Goal: Information Seeking & Learning: Check status

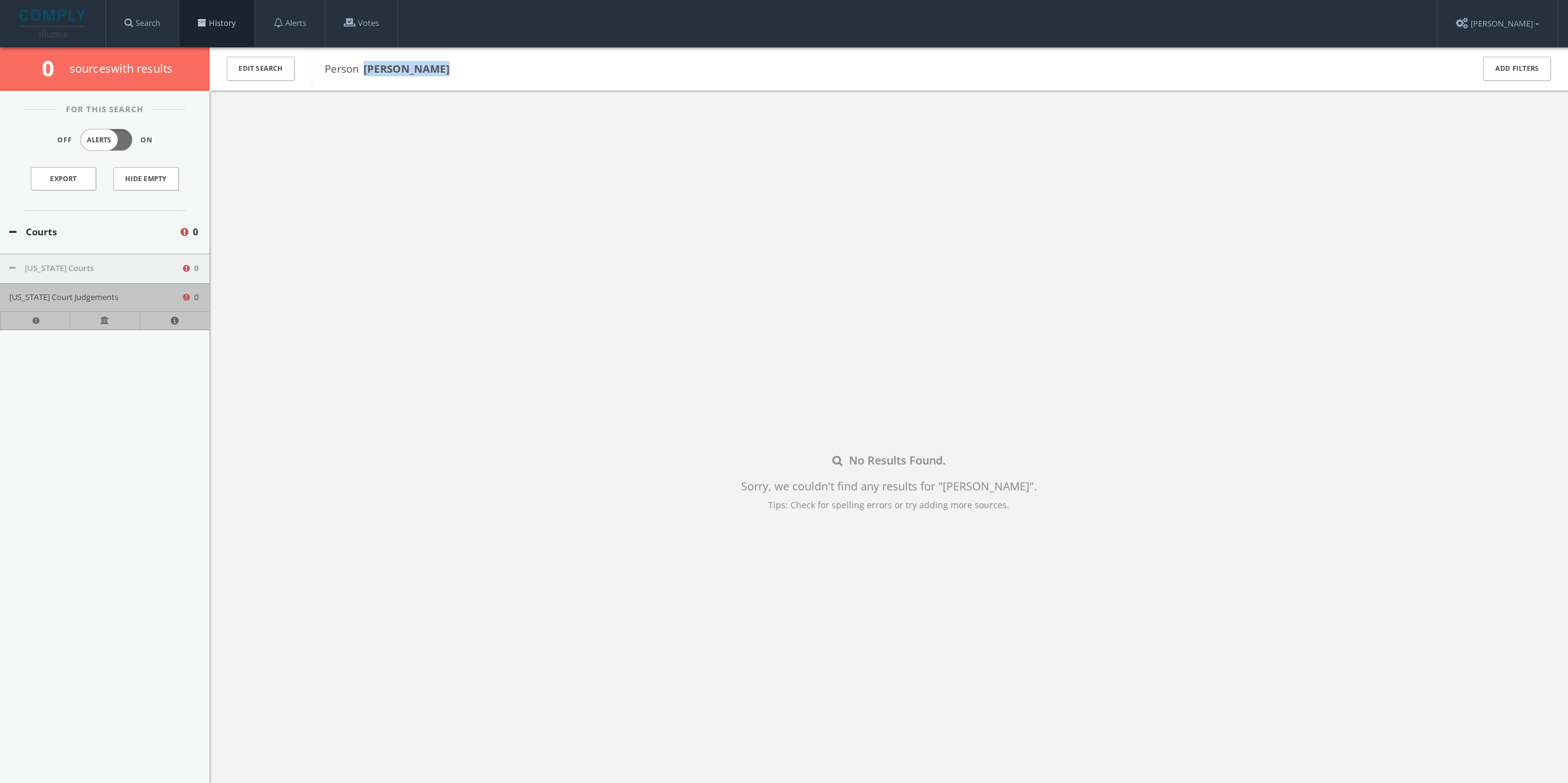
click at [226, 21] on link "History" at bounding box center [217, 23] width 75 height 47
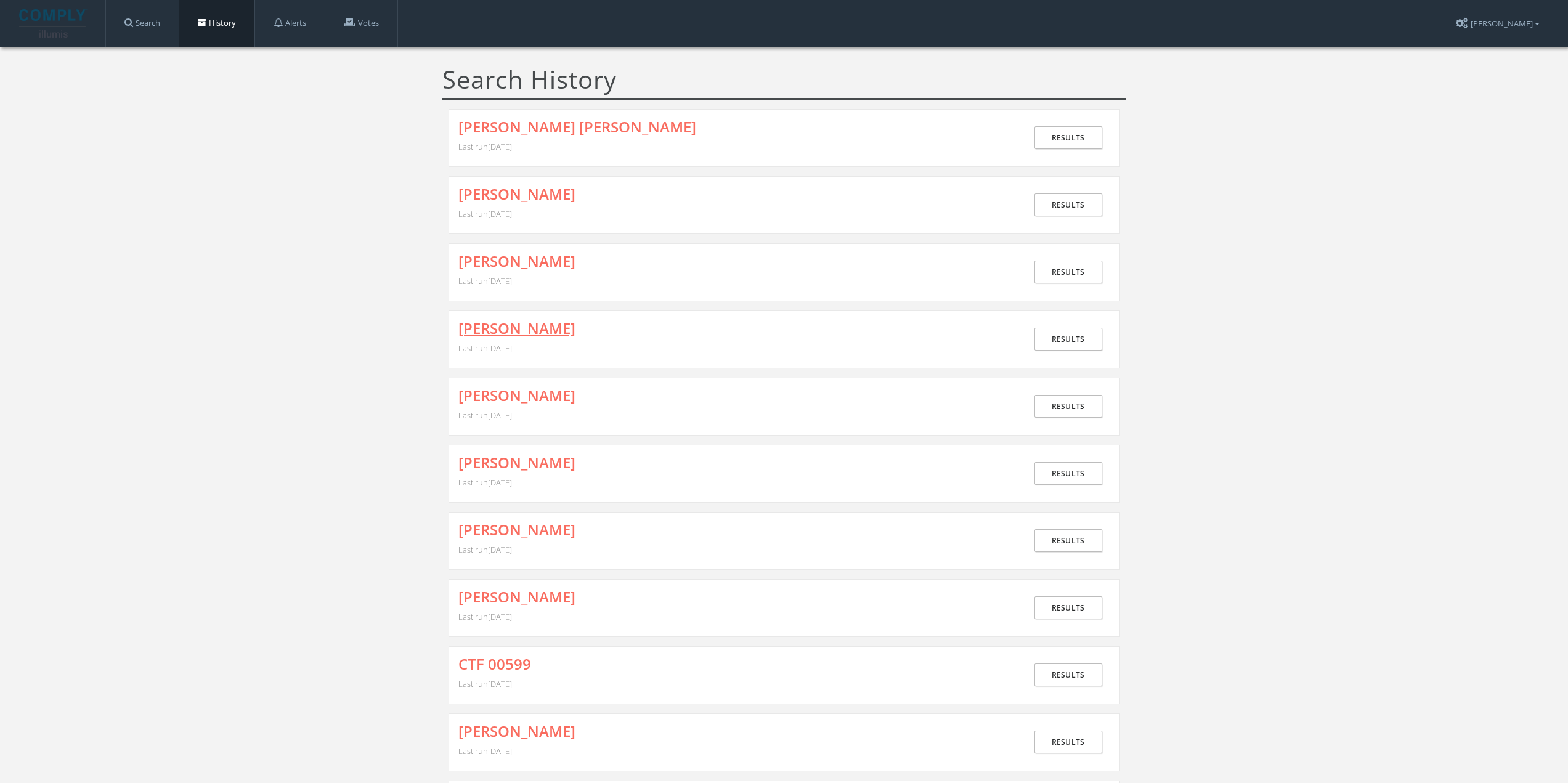
click at [550, 331] on link "[PERSON_NAME]" at bounding box center [517, 327] width 117 height 16
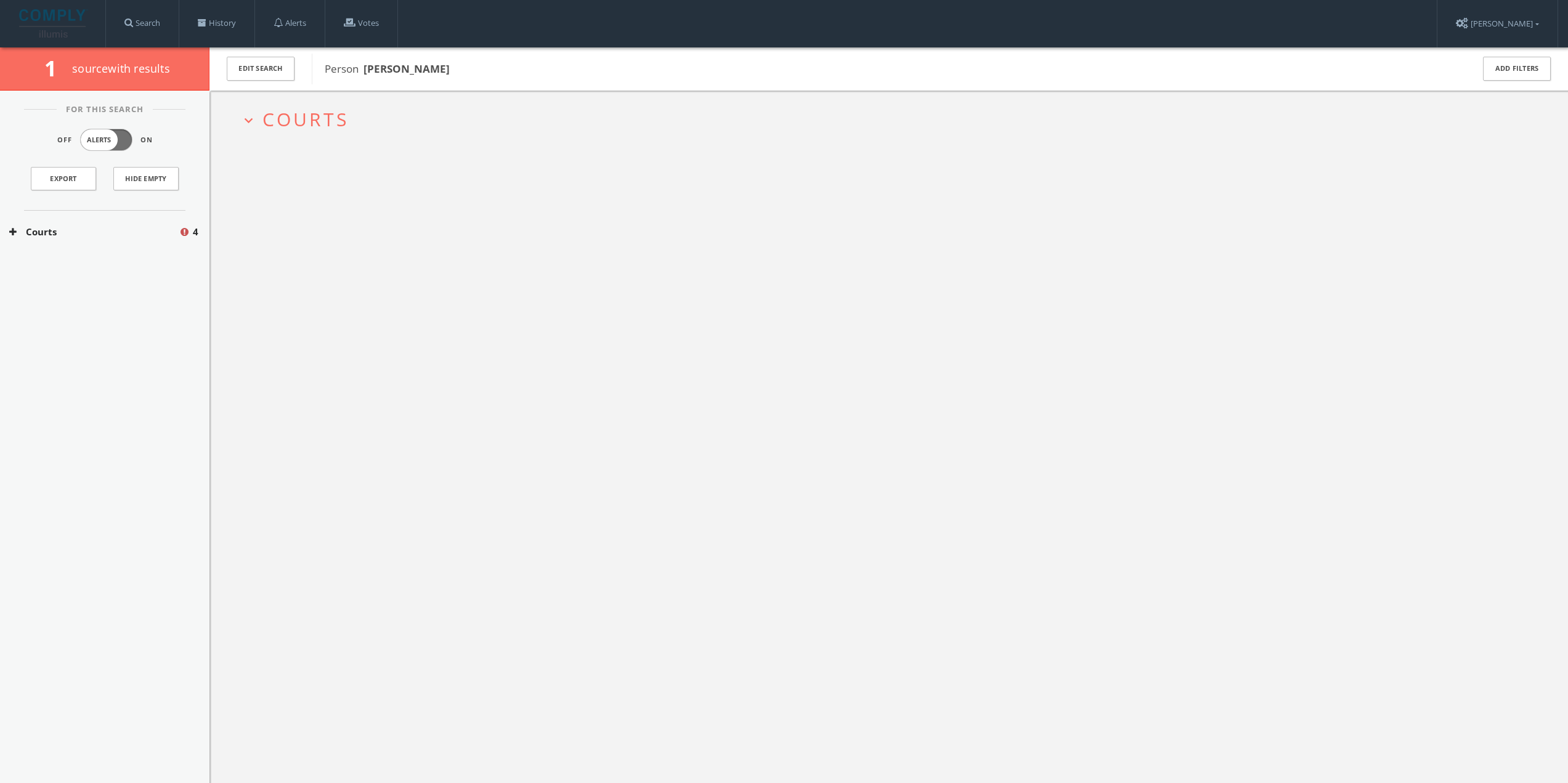
click at [129, 231] on button "Courts" at bounding box center [93, 232] width 170 height 14
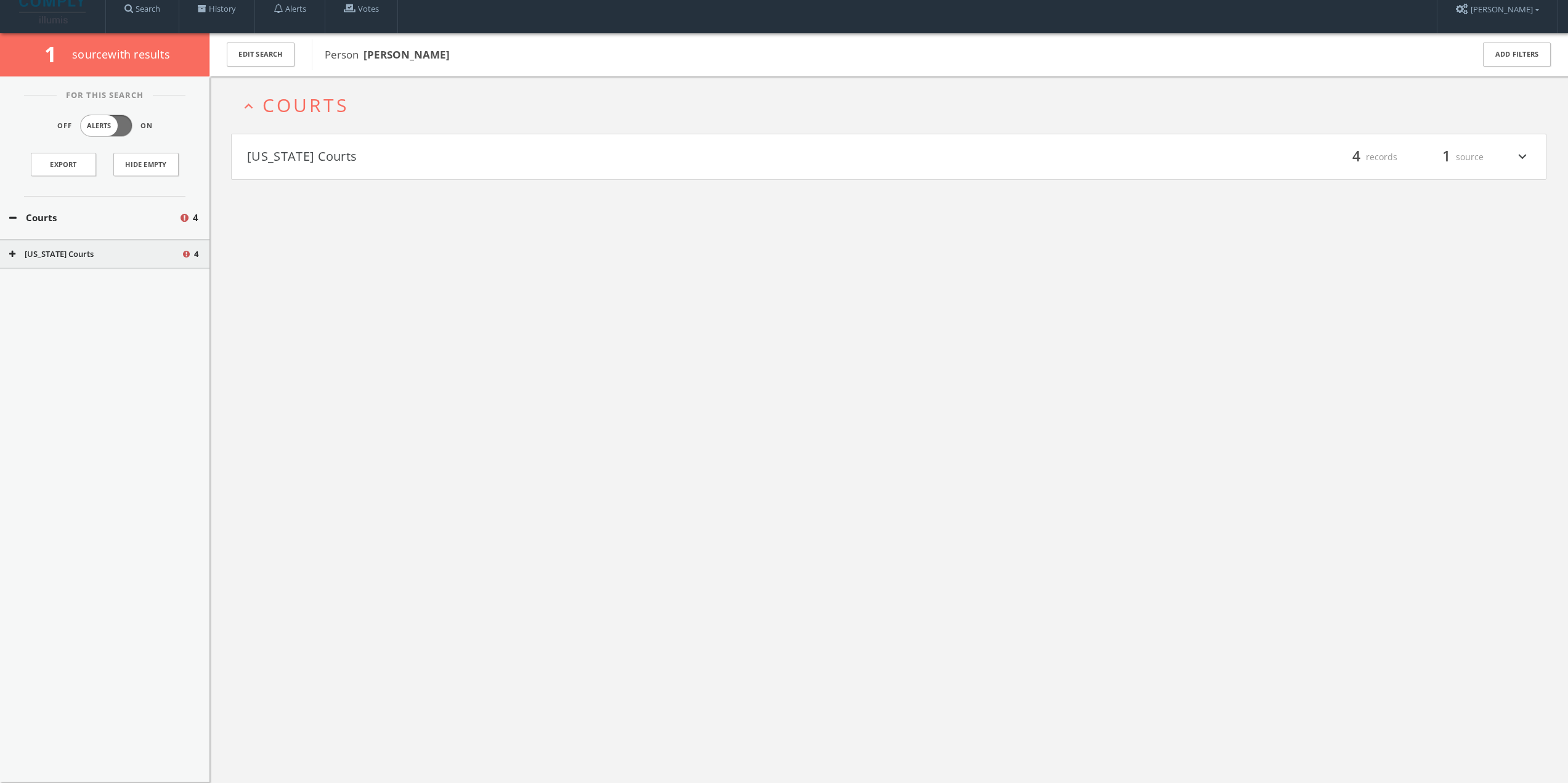
click at [115, 262] on div "For This Search Off Alerts On Export Hide Empty Courts 4 [US_STATE] Courts 4" at bounding box center [104, 428] width 209 height 705
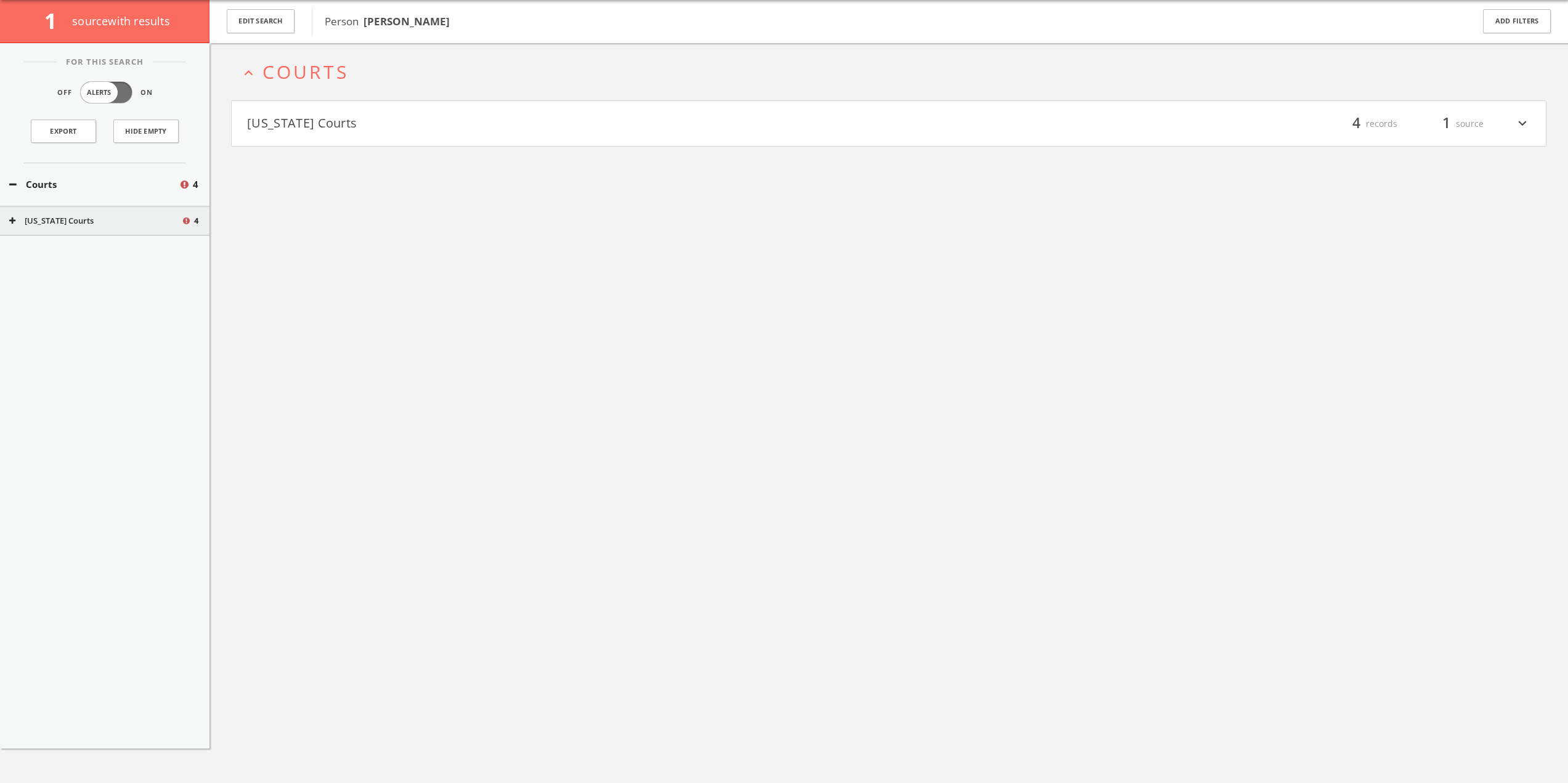
click at [131, 231] on div "[US_STATE] Courts 4" at bounding box center [104, 221] width 209 height 31
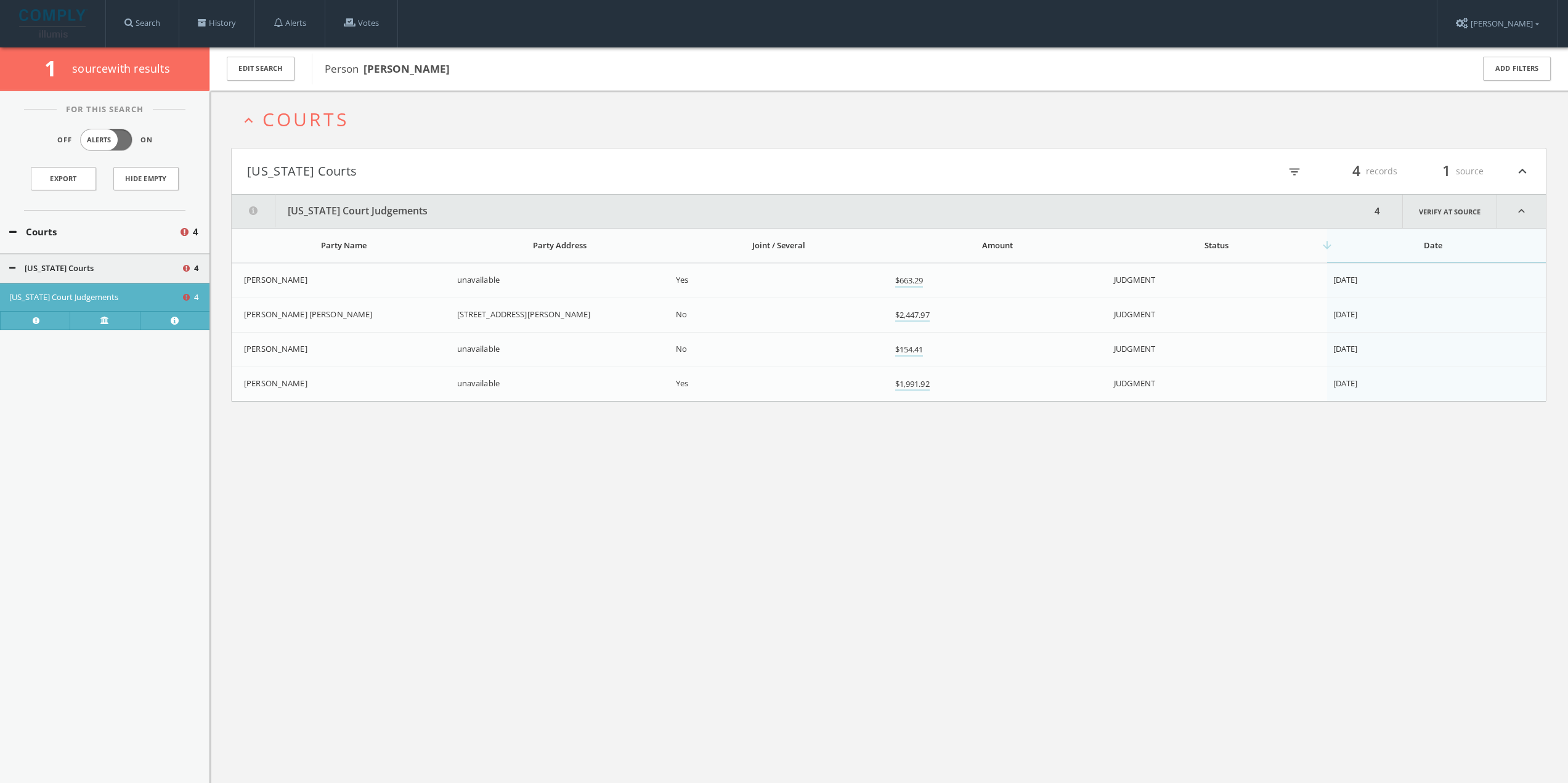
drag, startPoint x: 368, startPoint y: 67, endPoint x: 491, endPoint y: 66, distance: 123.0
click at [491, 66] on span "Person [PERSON_NAME]" at bounding box center [891, 69] width 1132 height 16
copy b "[PERSON_NAME]"
click at [299, 313] on span "[PERSON_NAME] [PERSON_NAME]" at bounding box center [308, 313] width 129 height 11
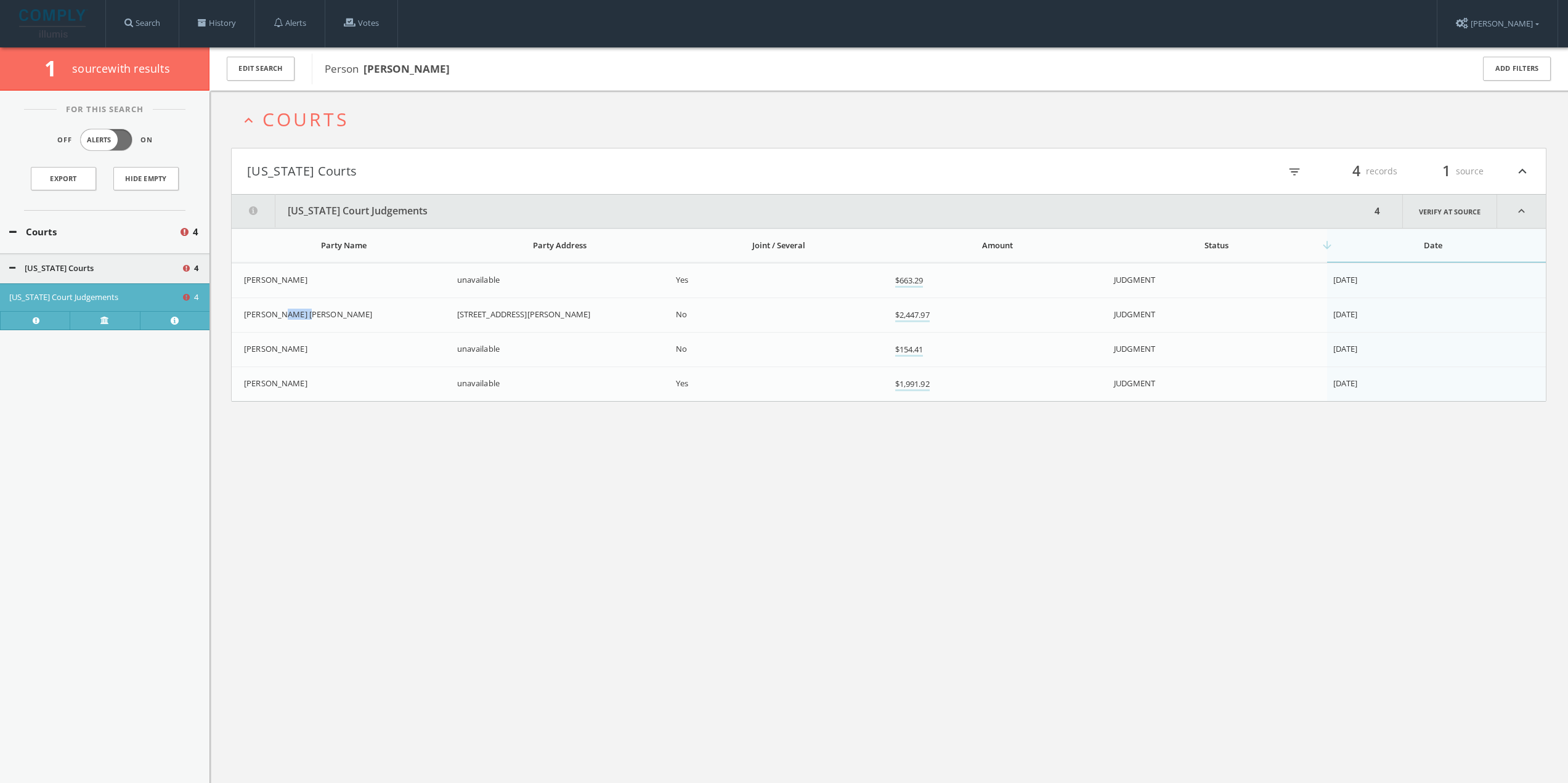
copy span "[PERSON_NAME]"
click at [359, 298] on td "[PERSON_NAME] [PERSON_NAME]" at bounding box center [341, 316] width 219 height 35
drag, startPoint x: 360, startPoint y: 308, endPoint x: 242, endPoint y: 312, distance: 118.1
click at [242, 312] on td "[PERSON_NAME] [PERSON_NAME]" at bounding box center [341, 316] width 219 height 35
copy span "[PERSON_NAME] [PERSON_NAME]"
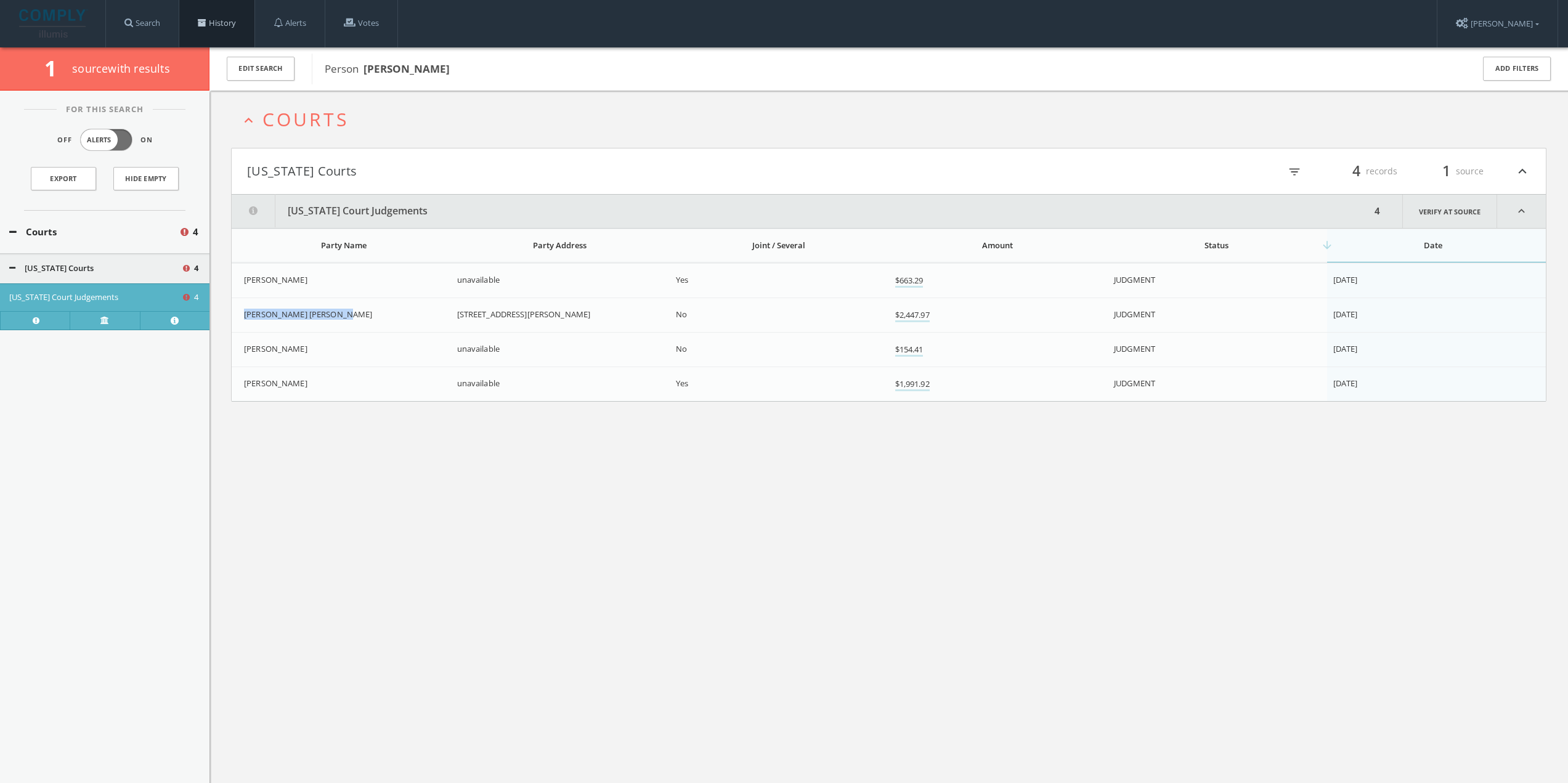
click at [204, 20] on span at bounding box center [202, 22] width 8 height 8
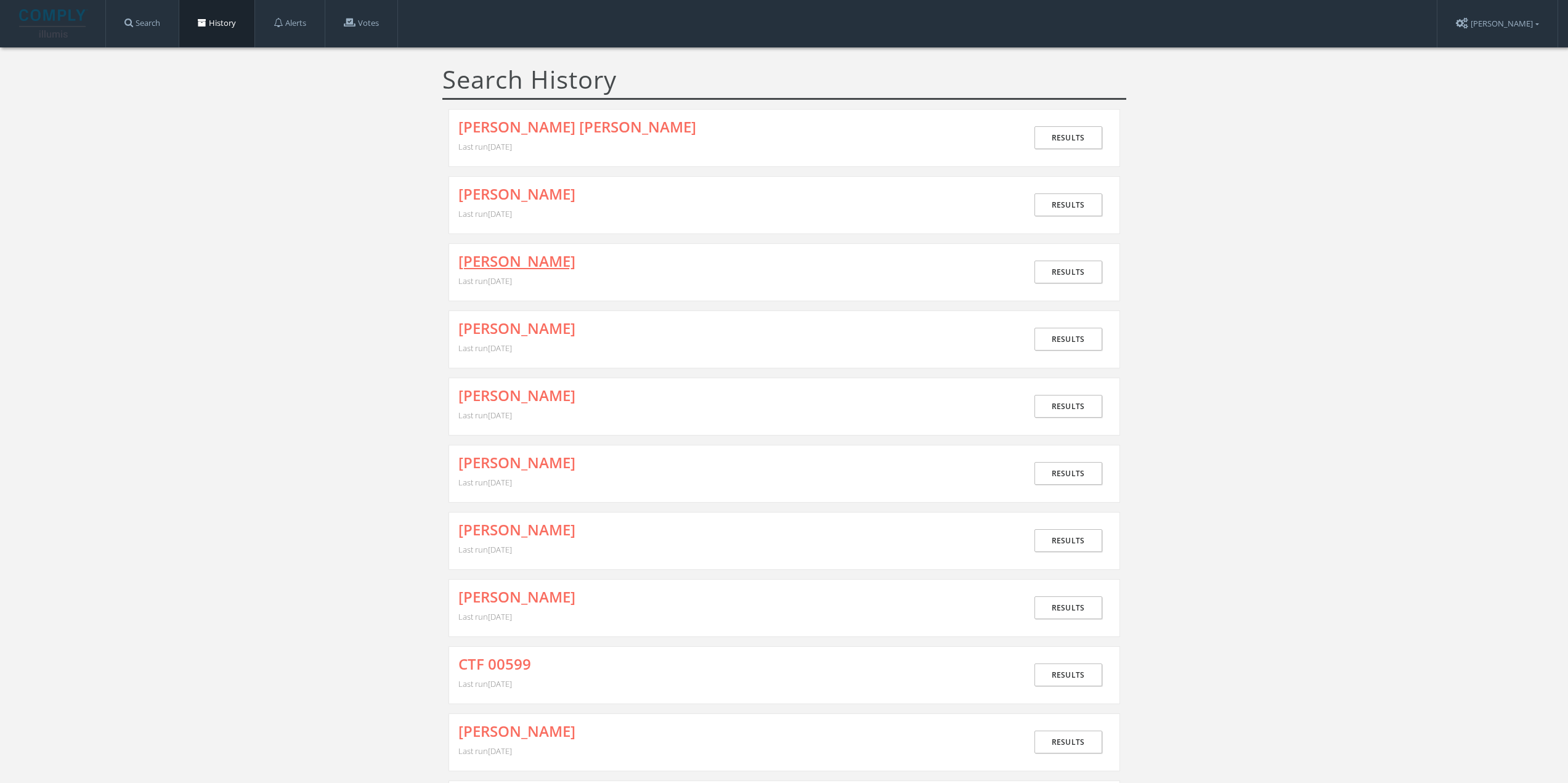
click at [532, 258] on link "[PERSON_NAME]" at bounding box center [517, 260] width 117 height 16
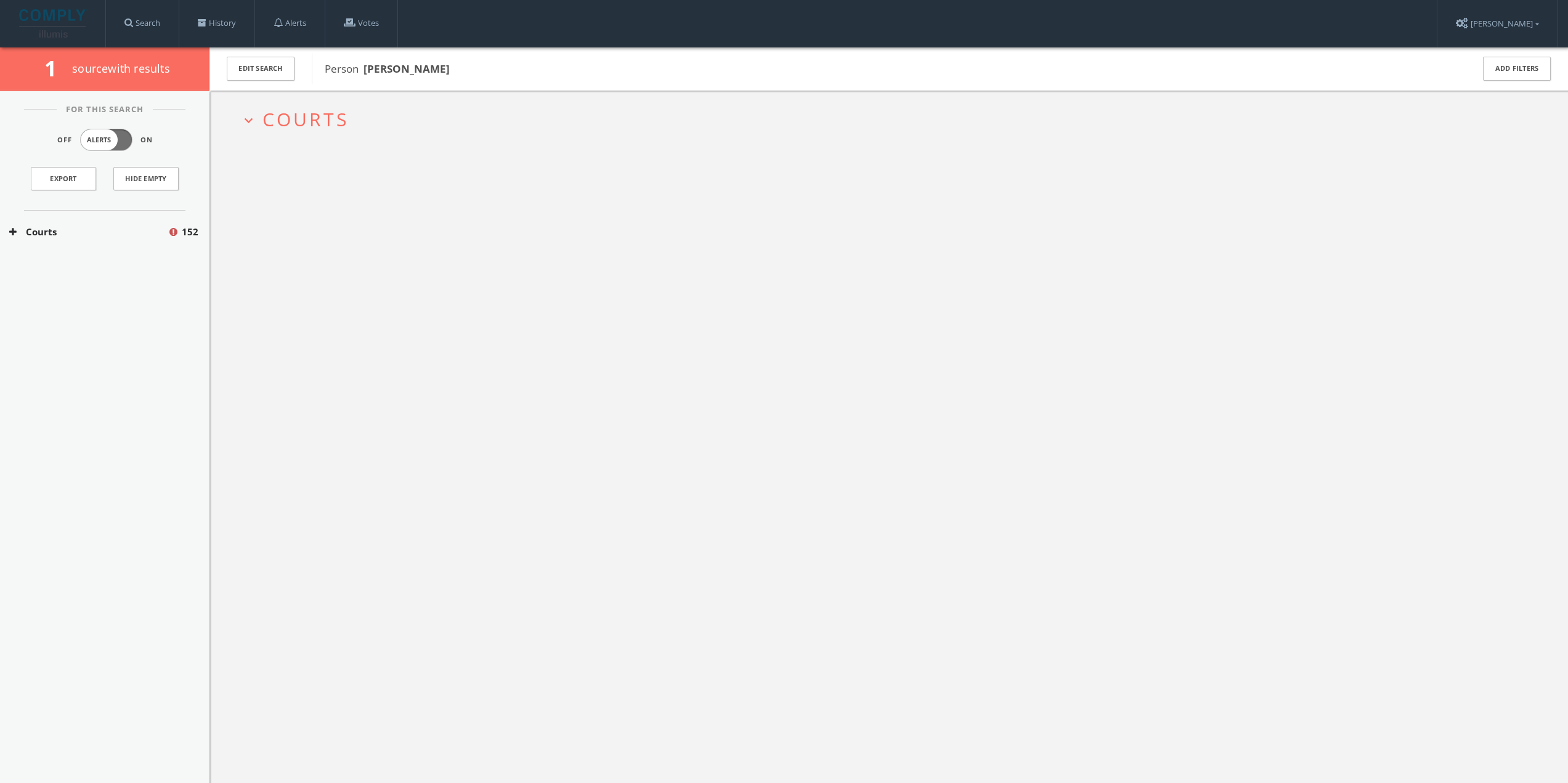
click at [334, 113] on span "Courts" at bounding box center [305, 119] width 86 height 26
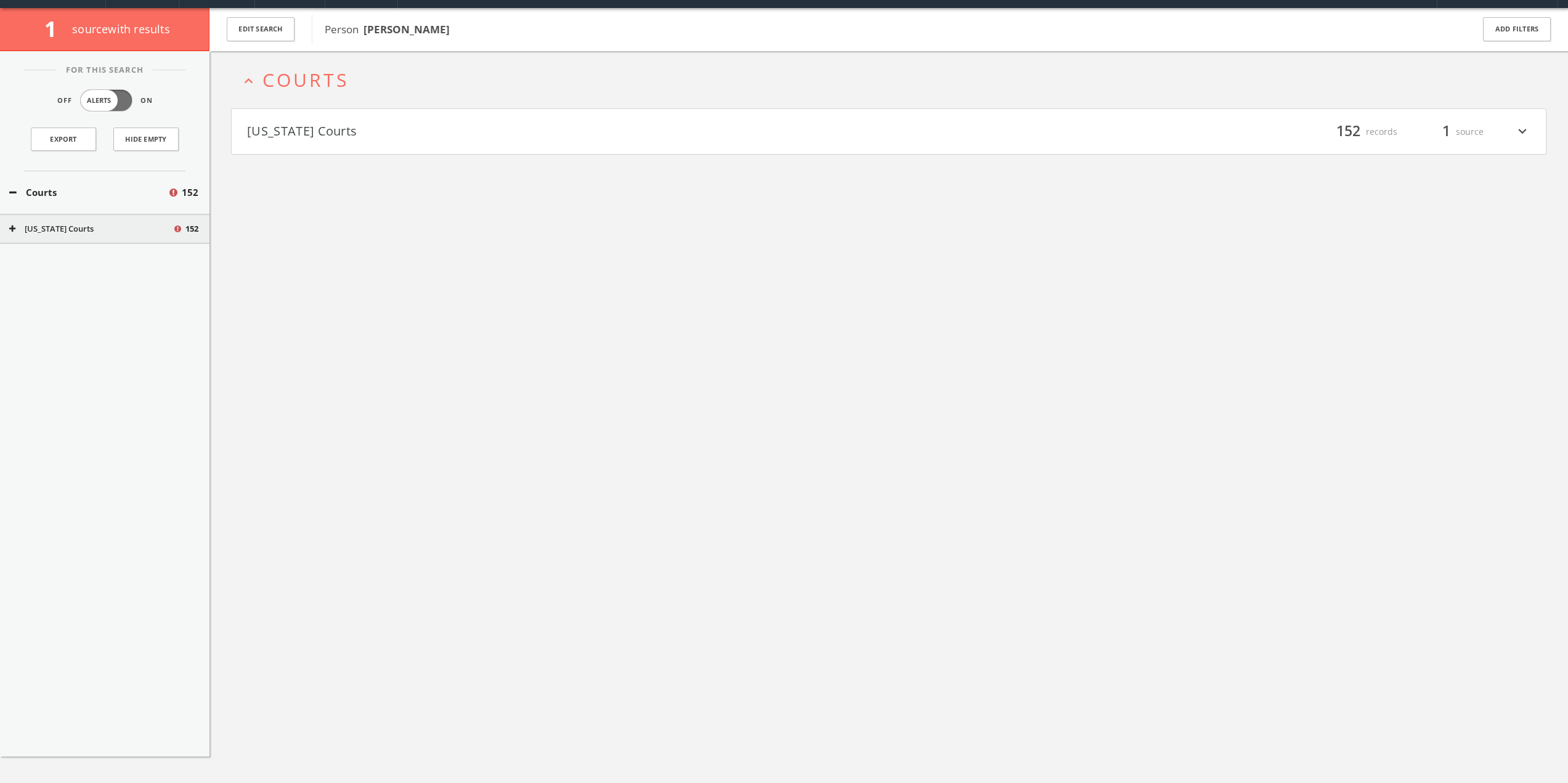
click at [347, 141] on h4 "[US_STATE] Courts filter_list 152 records 1 source expand_more" at bounding box center [888, 131] width 1314 height 45
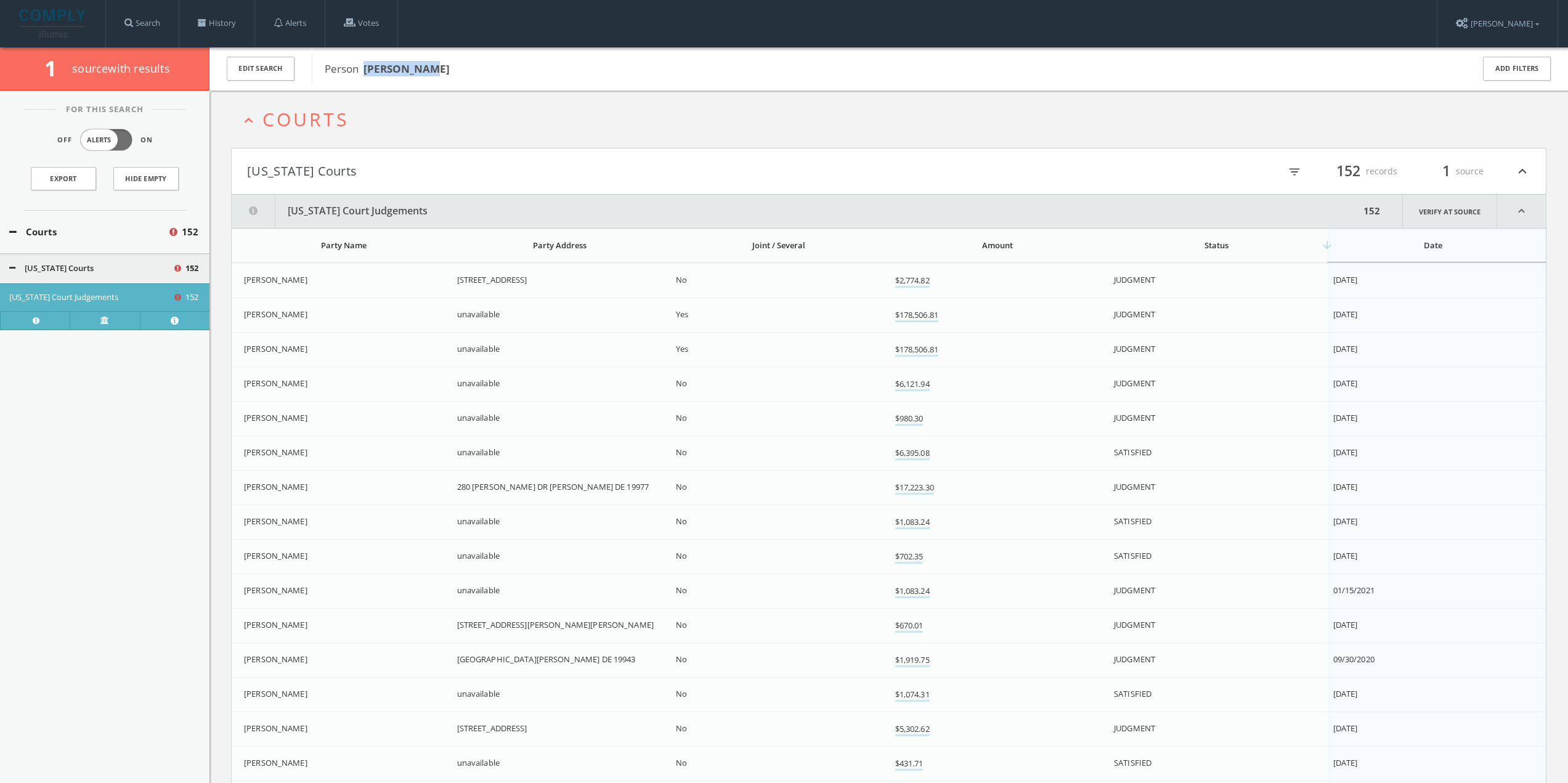
drag, startPoint x: 366, startPoint y: 64, endPoint x: 441, endPoint y: 67, distance: 75.1
click at [441, 67] on span "Person [PERSON_NAME]" at bounding box center [891, 69] width 1132 height 16
copy b "[PERSON_NAME]"
click at [219, 15] on link "History" at bounding box center [217, 23] width 75 height 47
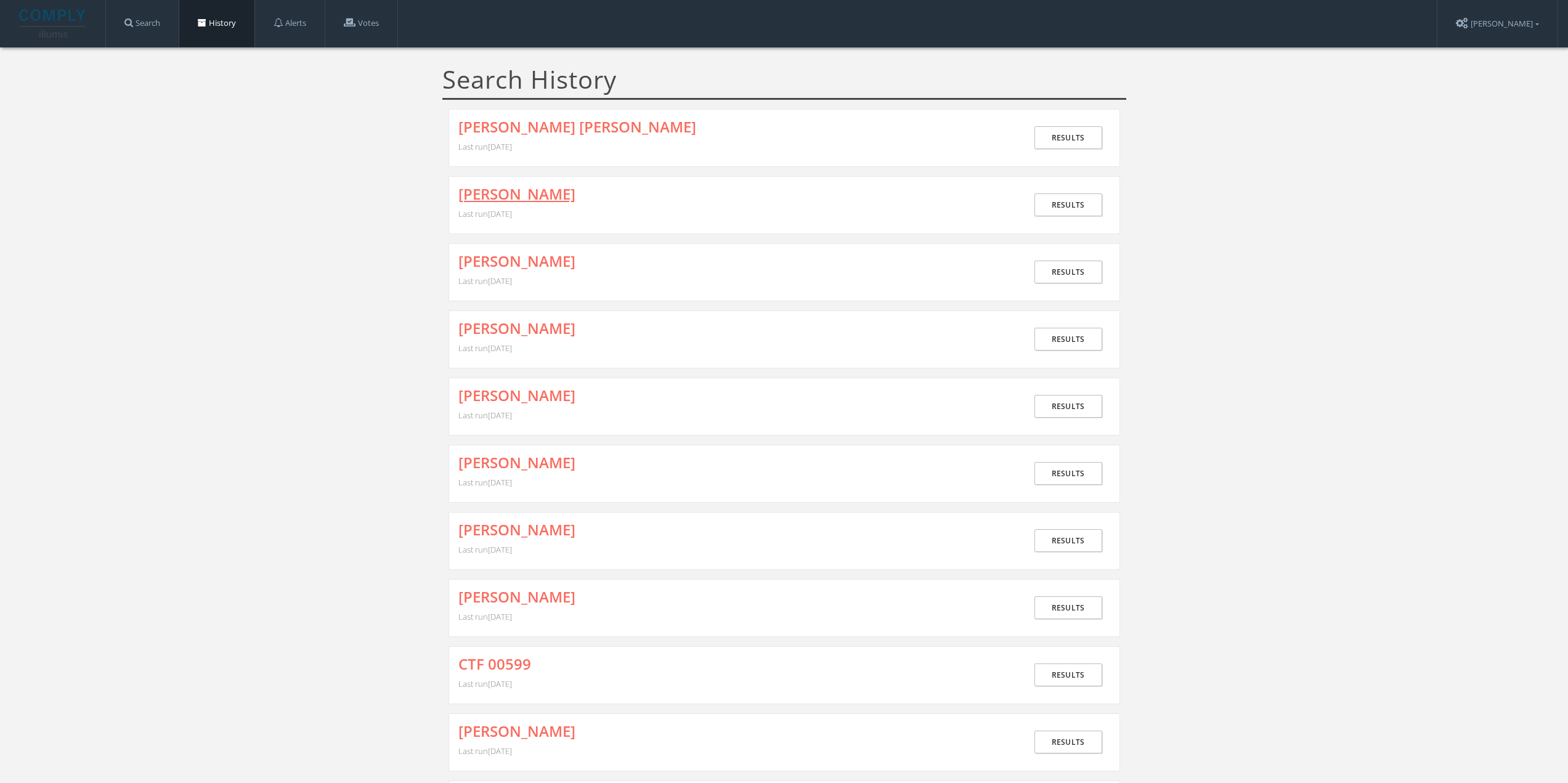
click at [517, 186] on link "[PERSON_NAME]" at bounding box center [517, 193] width 117 height 16
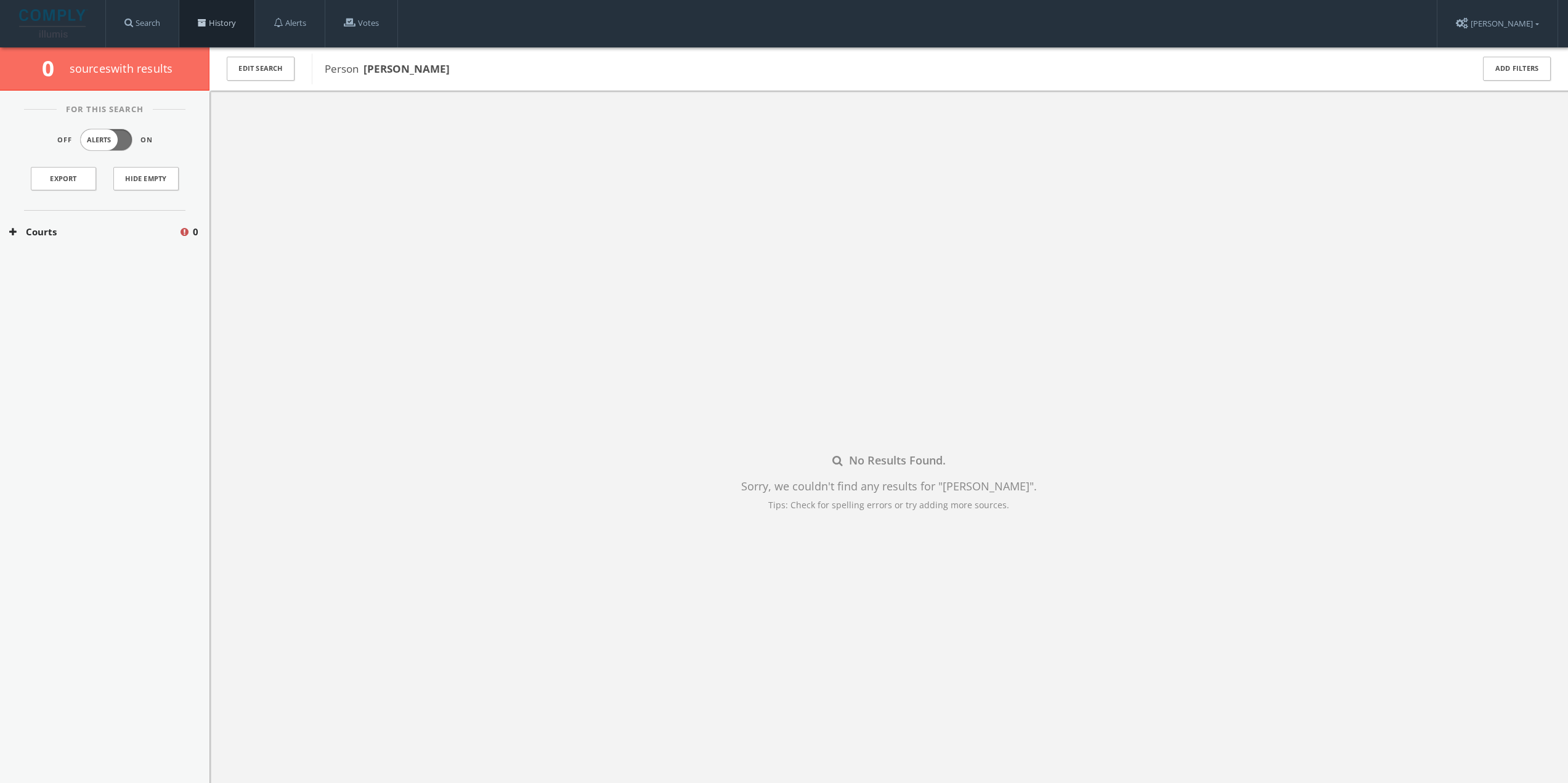
click at [233, 24] on link "History" at bounding box center [217, 23] width 75 height 47
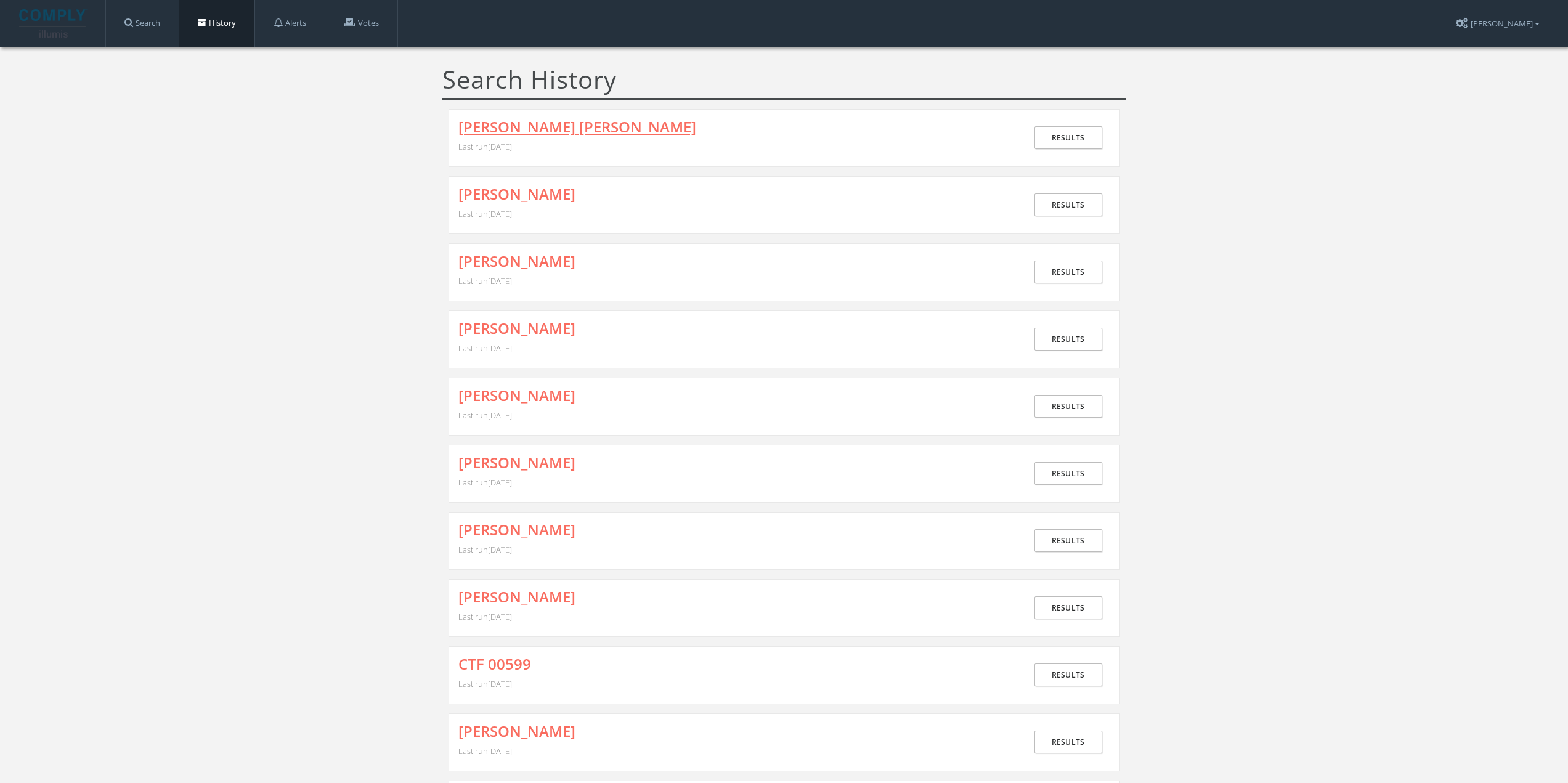
click at [492, 119] on link "[PERSON_NAME] [PERSON_NAME]" at bounding box center [577, 127] width 238 height 16
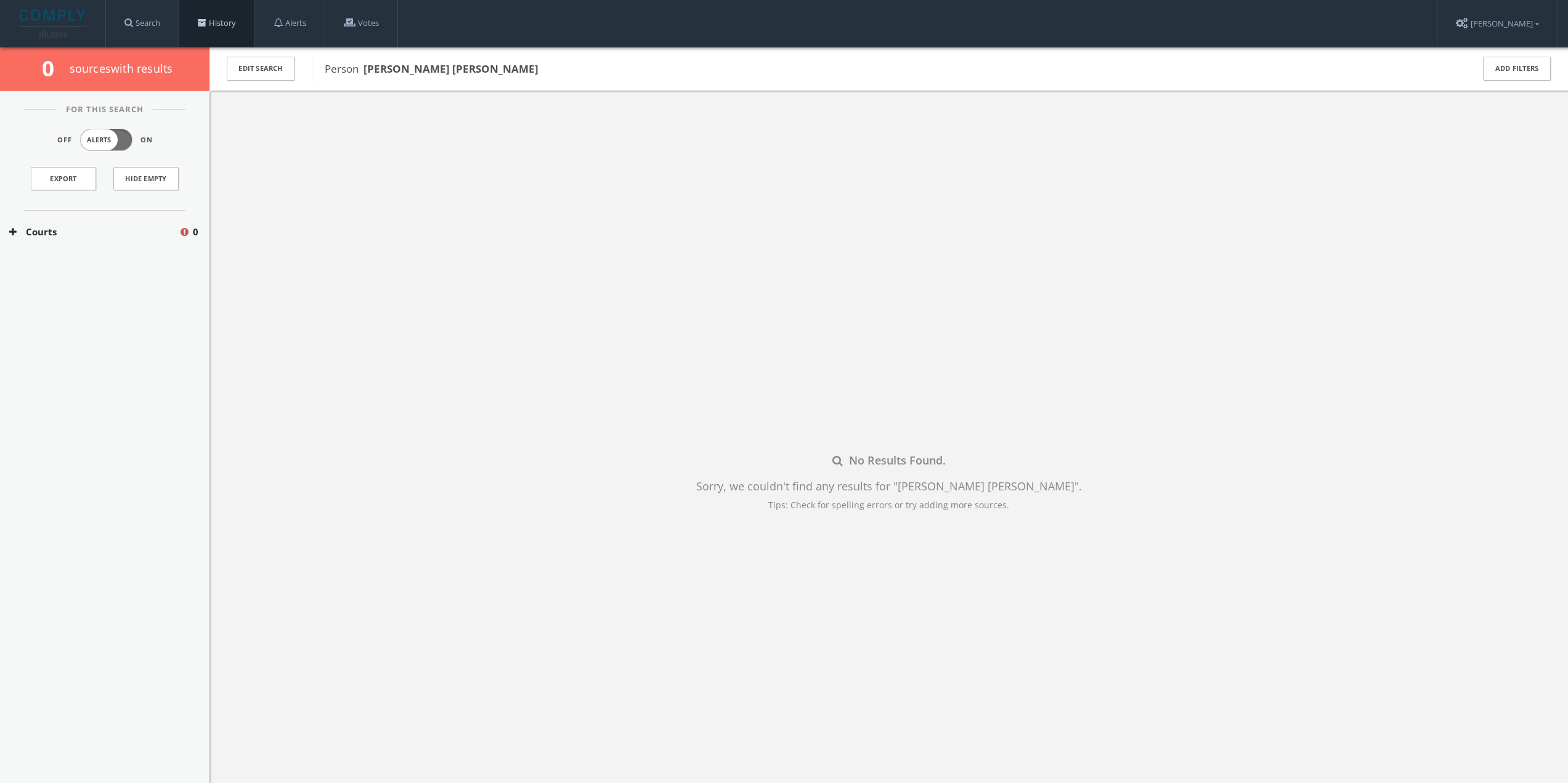
click at [219, 28] on link "History" at bounding box center [217, 23] width 75 height 47
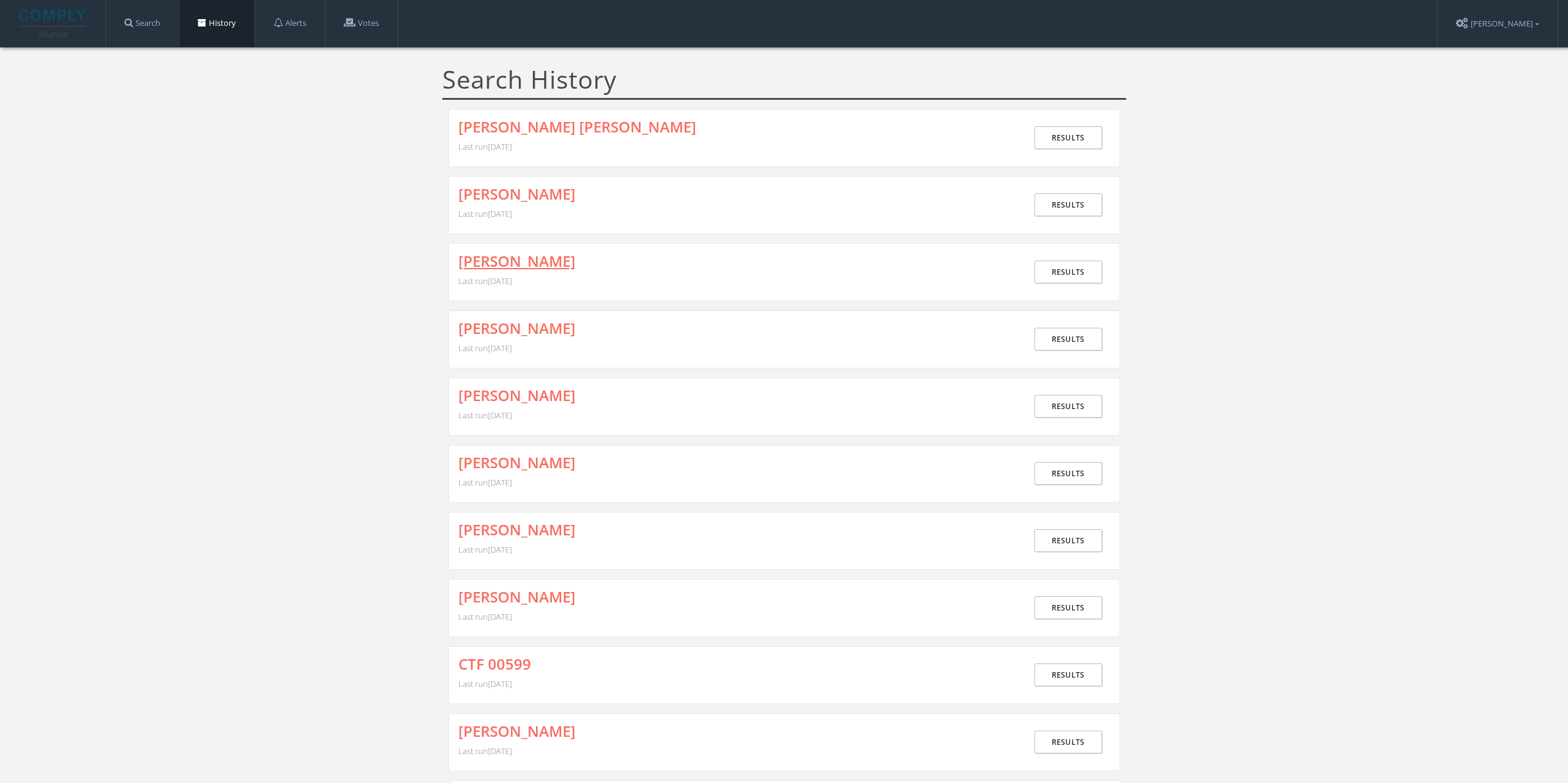
click at [511, 260] on link "[PERSON_NAME]" at bounding box center [517, 260] width 117 height 16
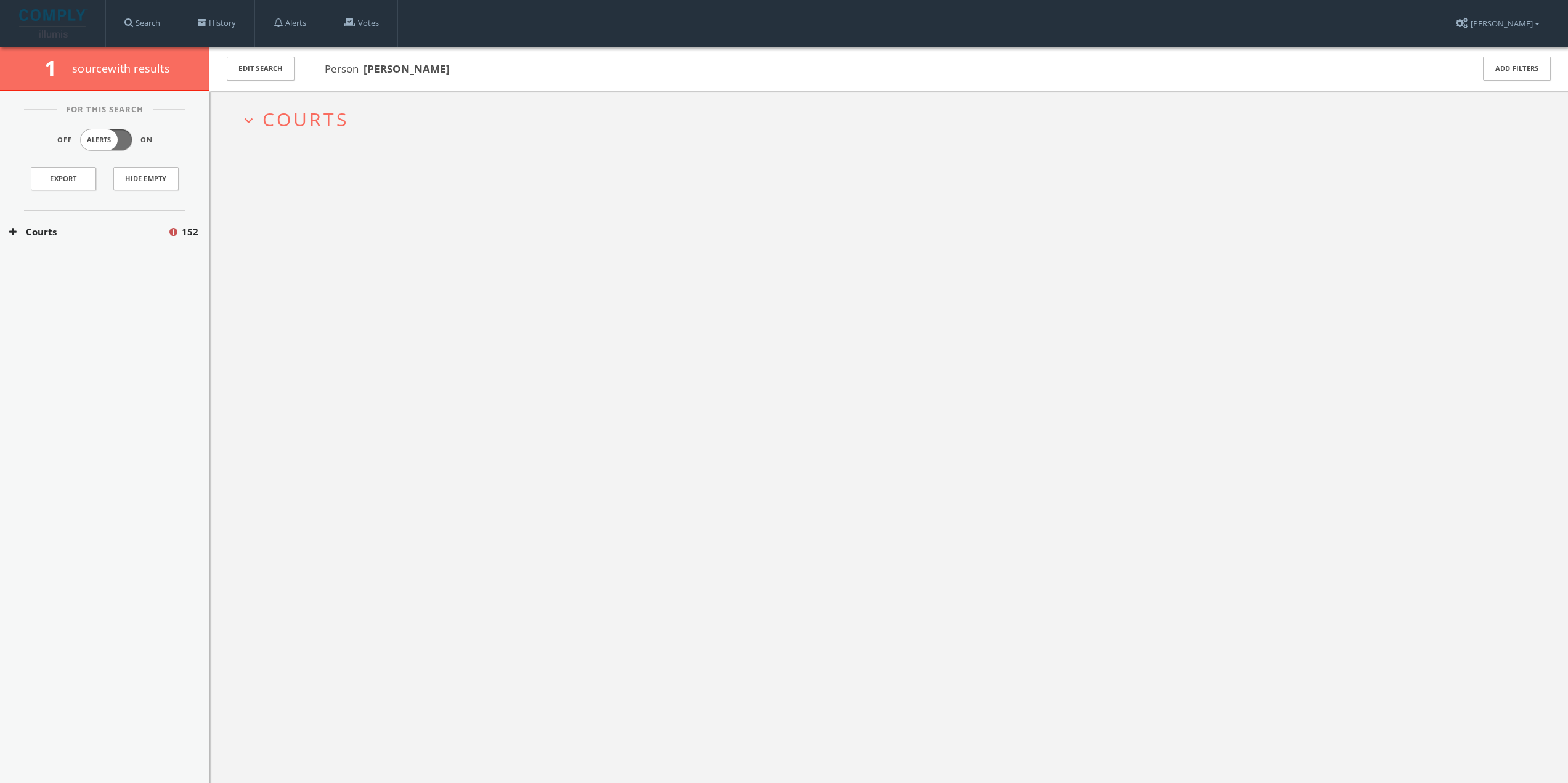
click at [128, 234] on button "Courts" at bounding box center [88, 232] width 158 height 14
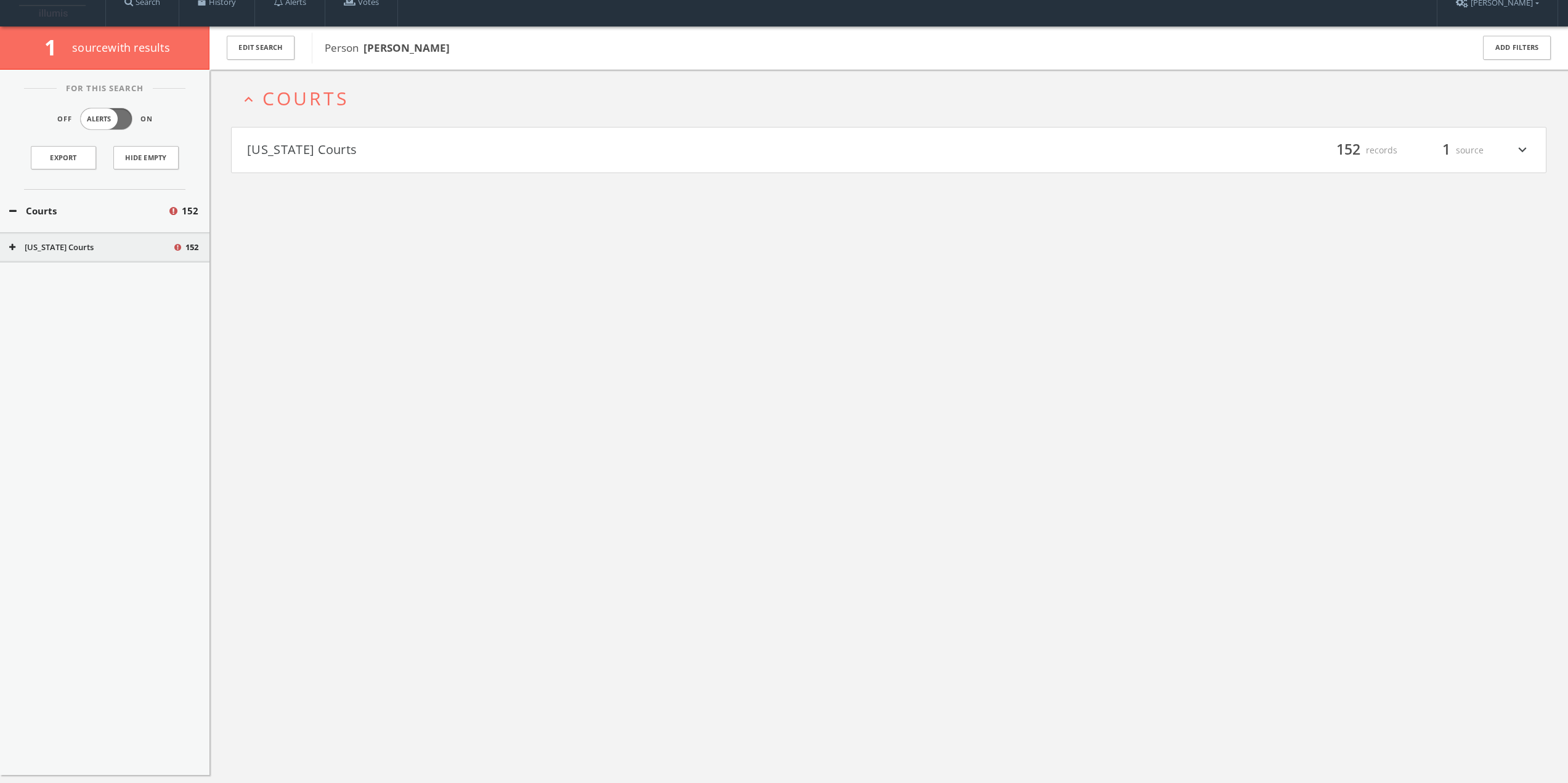
click at [106, 270] on div "For This Search Off Alerts On Export Hide Empty Courts [STREET_ADDRESS][US_STAT…" at bounding box center [104, 422] width 209 height 705
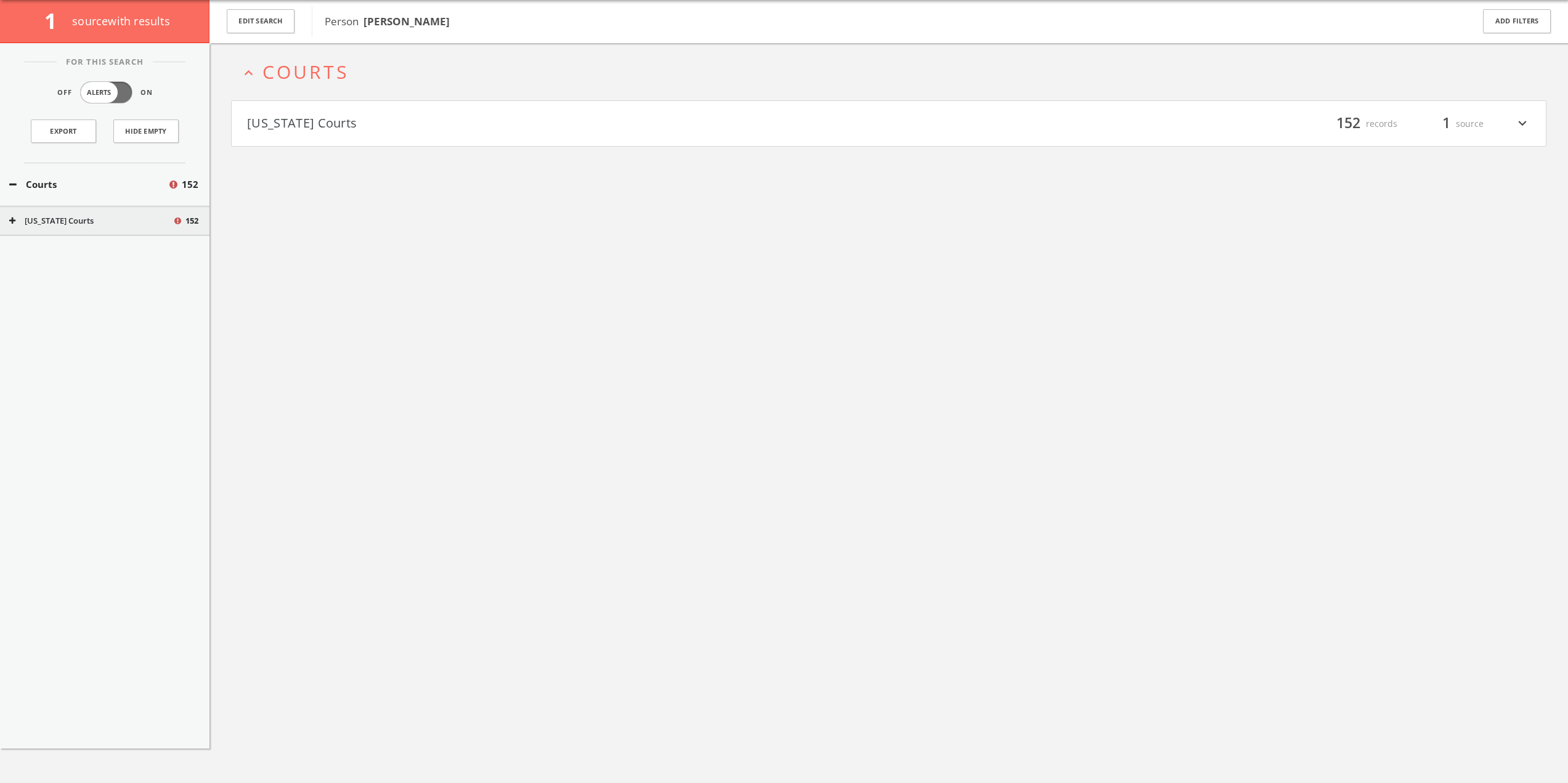
drag, startPoint x: 109, startPoint y: 226, endPoint x: 170, endPoint y: 194, distance: 68.9
click at [109, 226] on button "[US_STATE] Courts" at bounding box center [90, 221] width 163 height 12
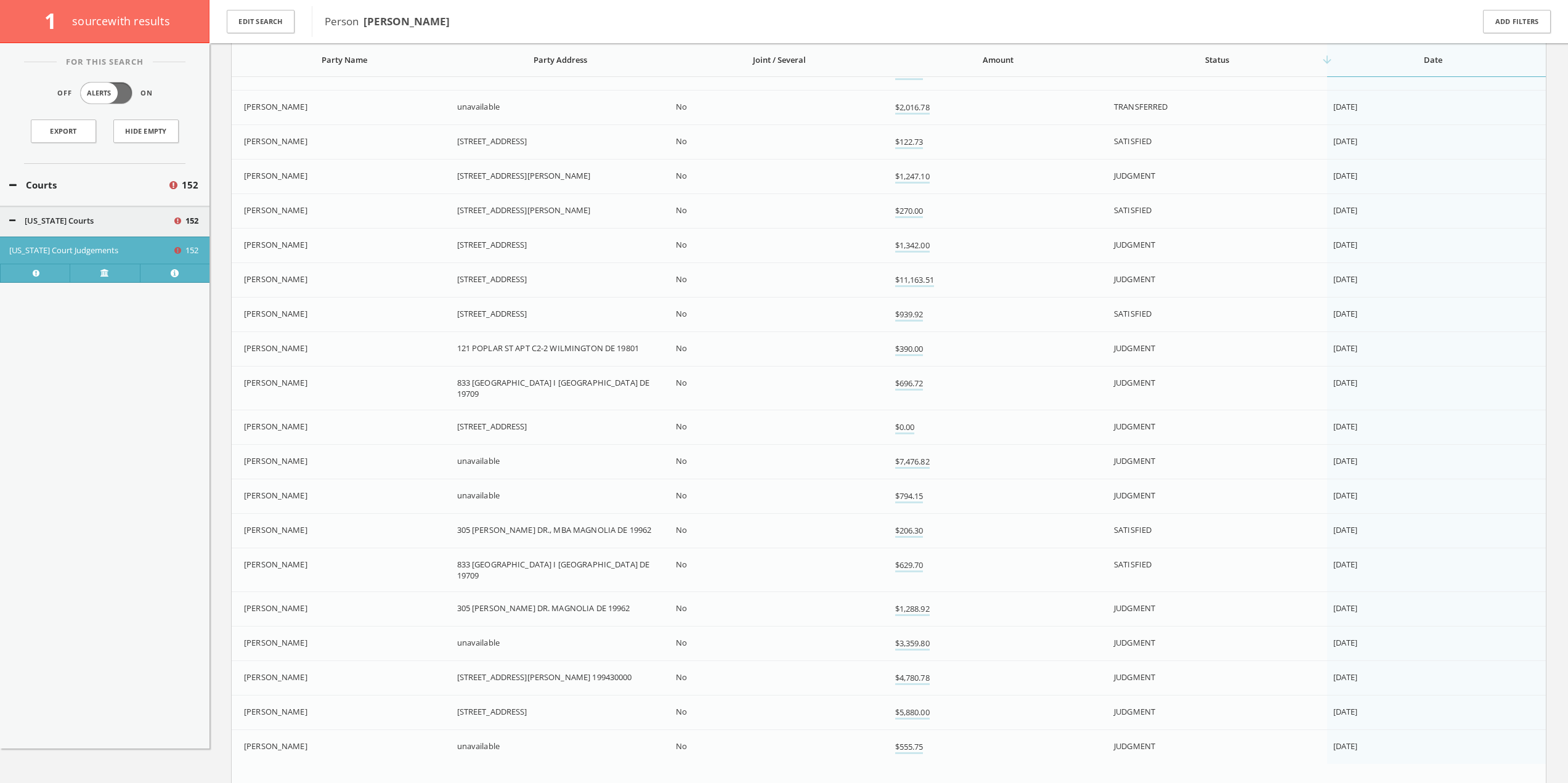
scroll to position [3036, 0]
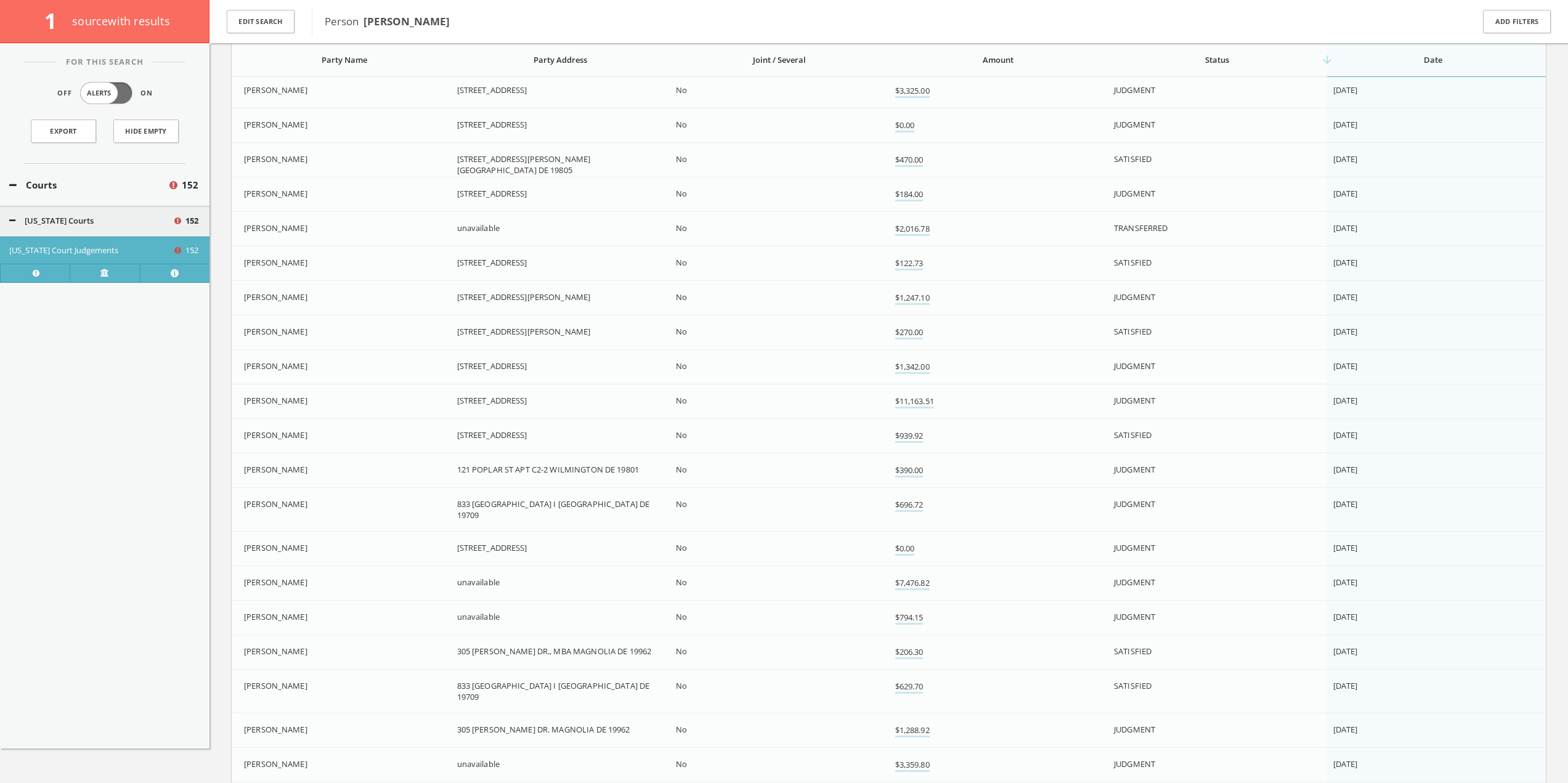
drag, startPoint x: 1567, startPoint y: 528, endPoint x: 1576, endPoint y: 427, distance: 101.4
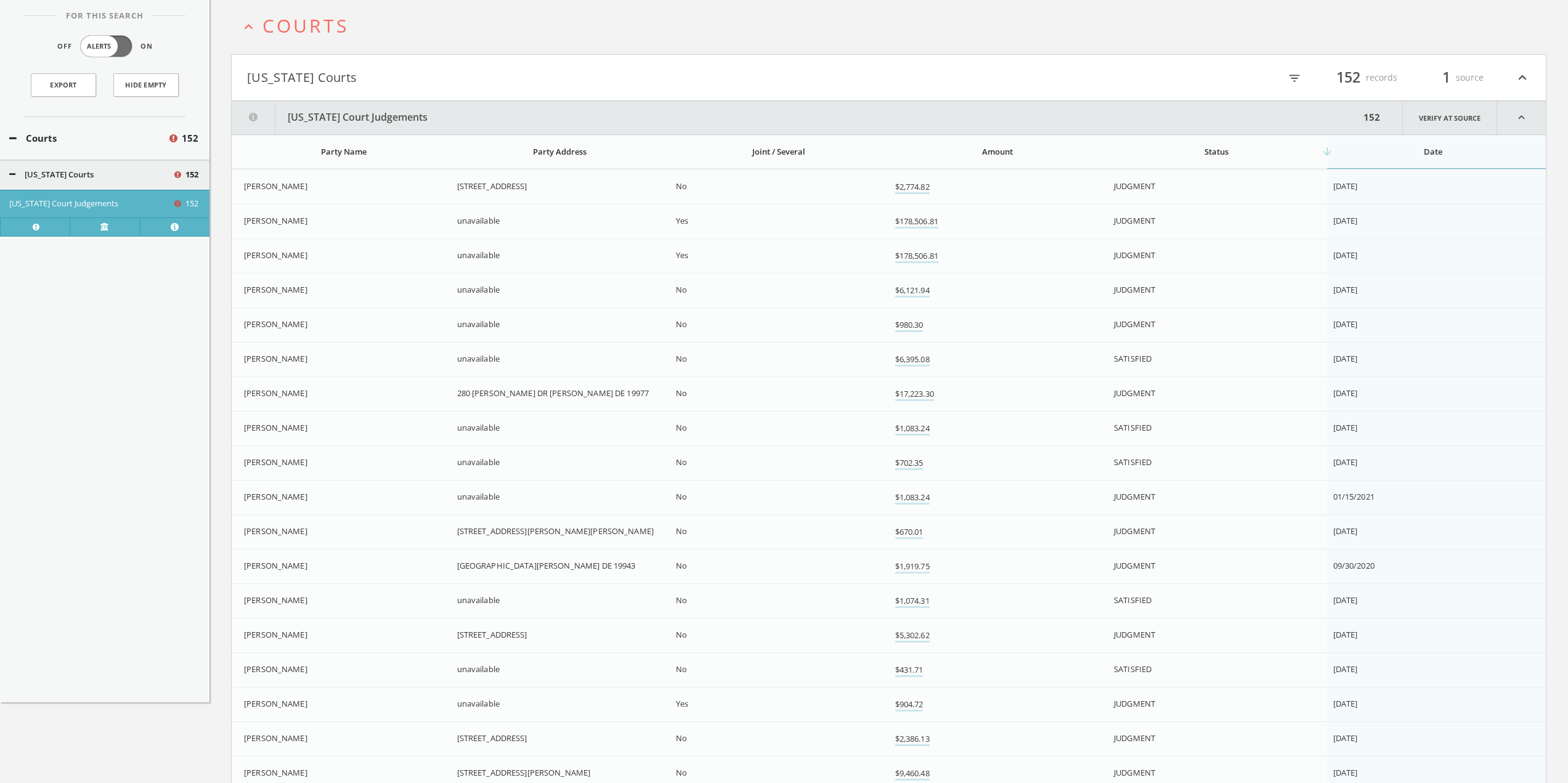
scroll to position [0, 0]
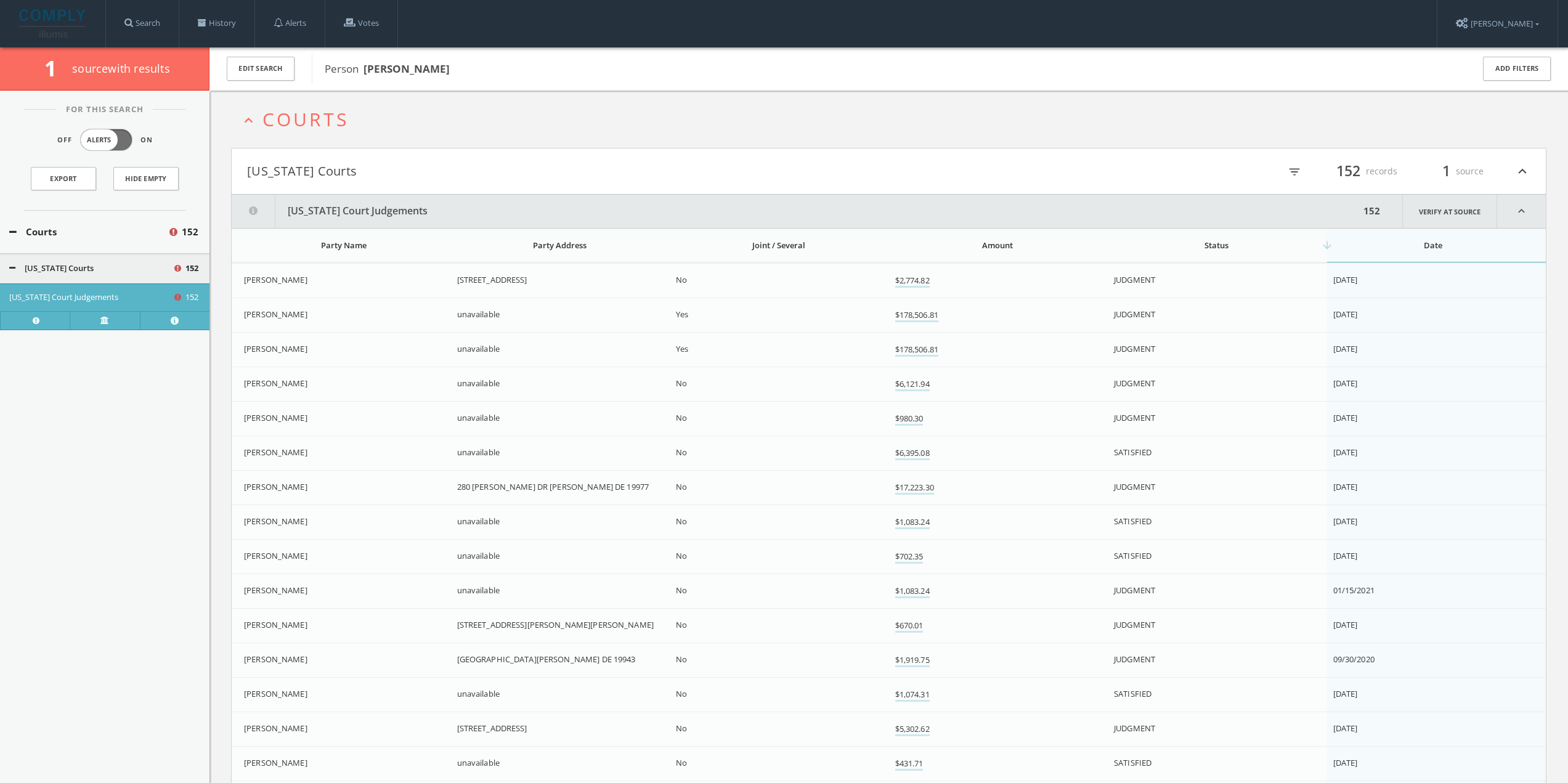
click at [1345, 250] on div "arrow_downward Date" at bounding box center [1433, 245] width 201 height 11
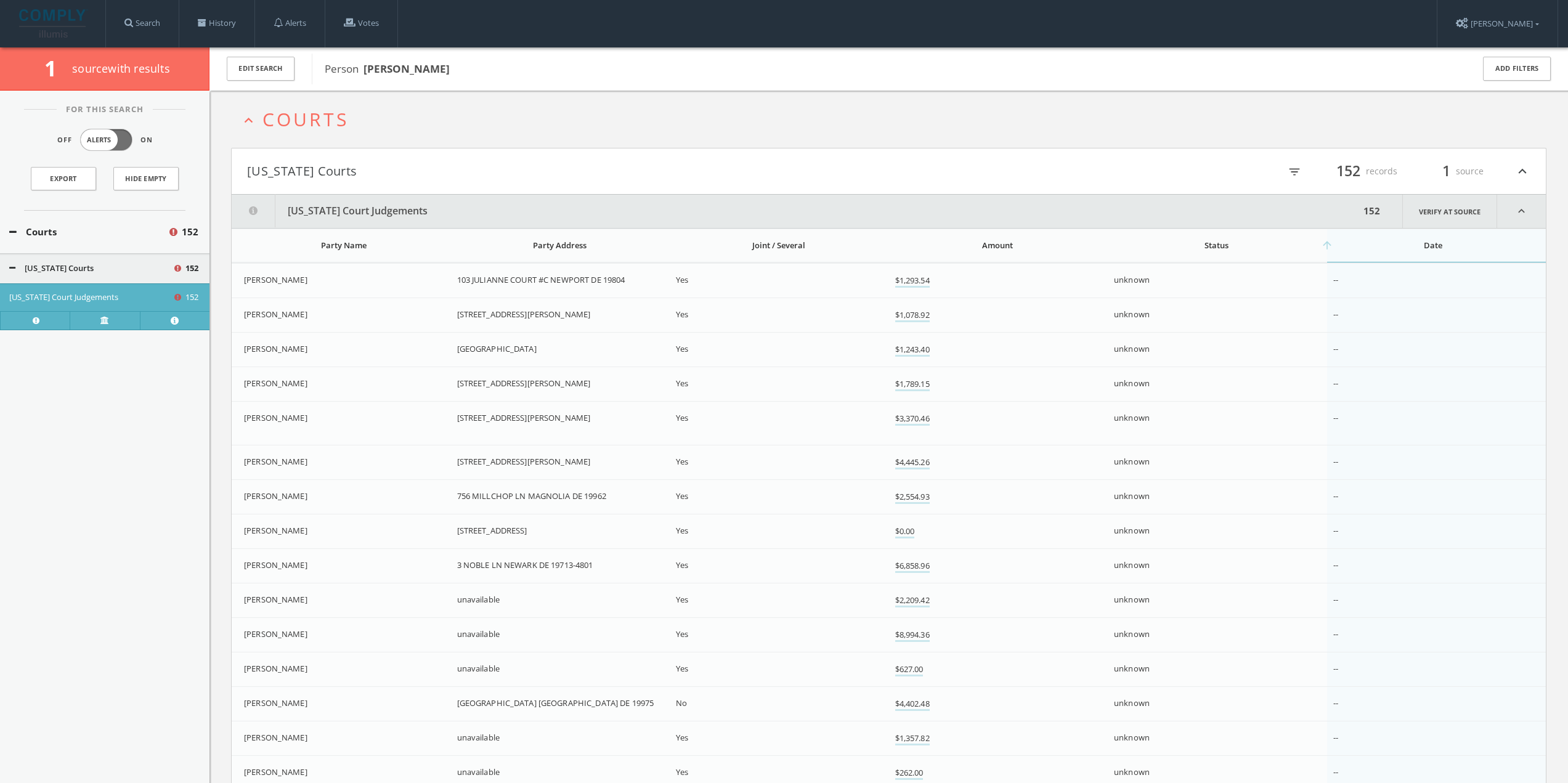
click at [1345, 250] on div "arrow_upward Date" at bounding box center [1433, 245] width 201 height 11
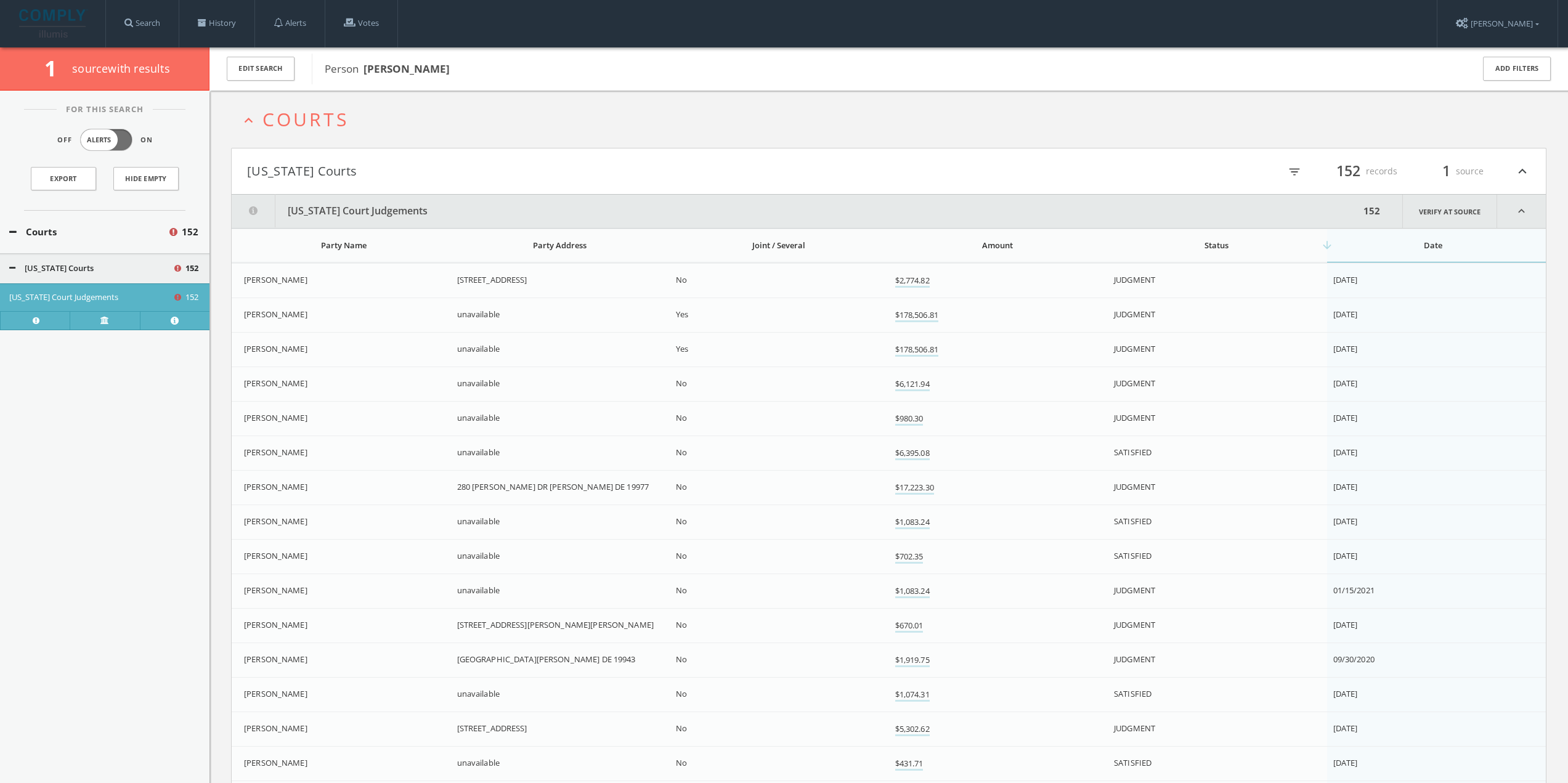
click at [1345, 250] on div "arrow_downward Date" at bounding box center [1433, 245] width 201 height 11
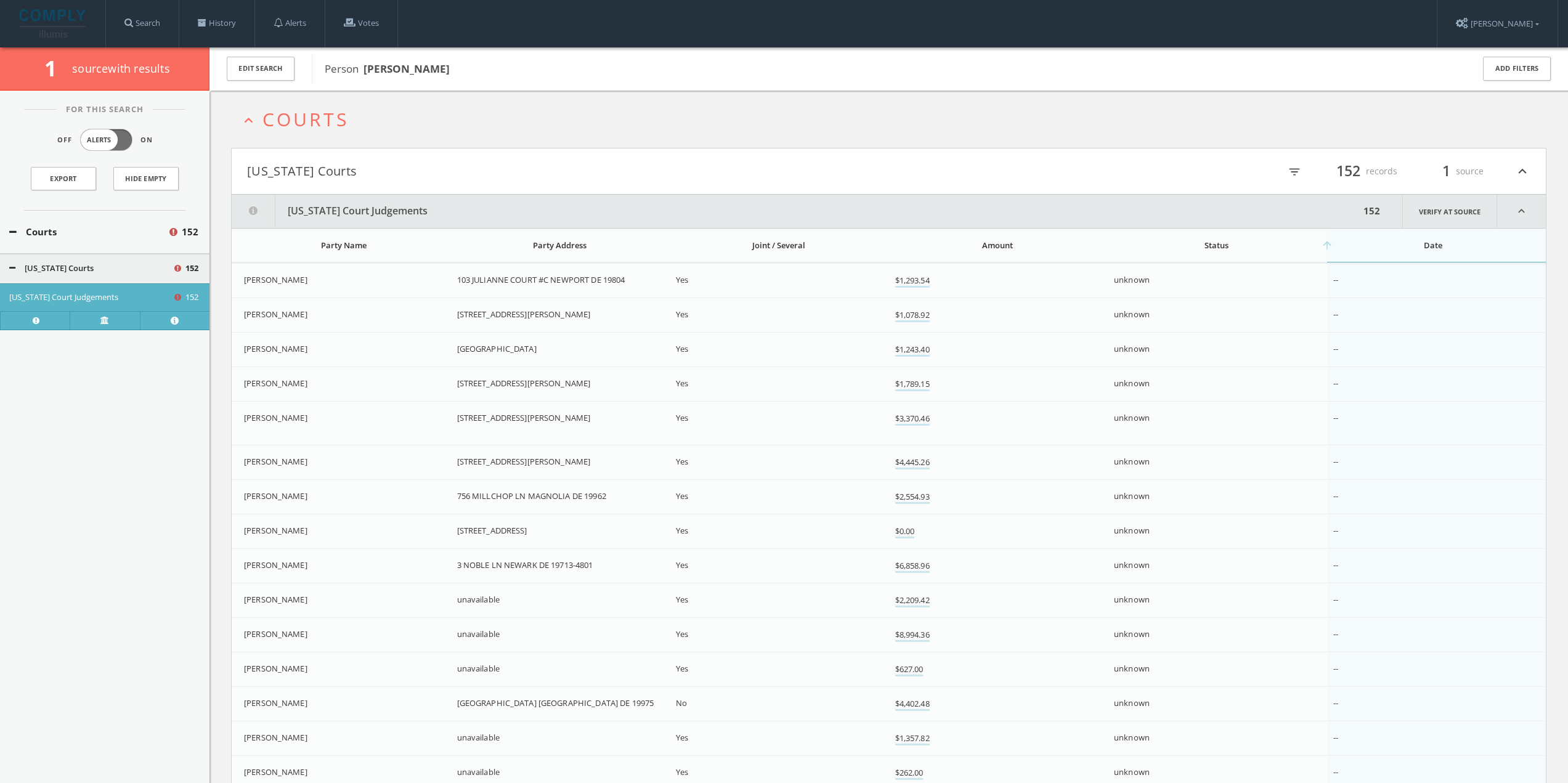
click at [1365, 242] on div "arrow_upward Date" at bounding box center [1433, 245] width 201 height 11
